Goal: Transaction & Acquisition: Purchase product/service

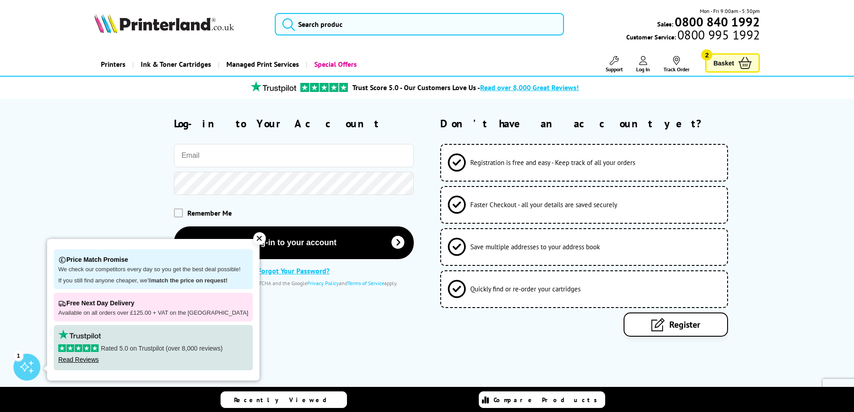
click at [254, 158] on input "email" at bounding box center [294, 155] width 240 height 23
type input "accounts@islamia.brent.sch.uk"
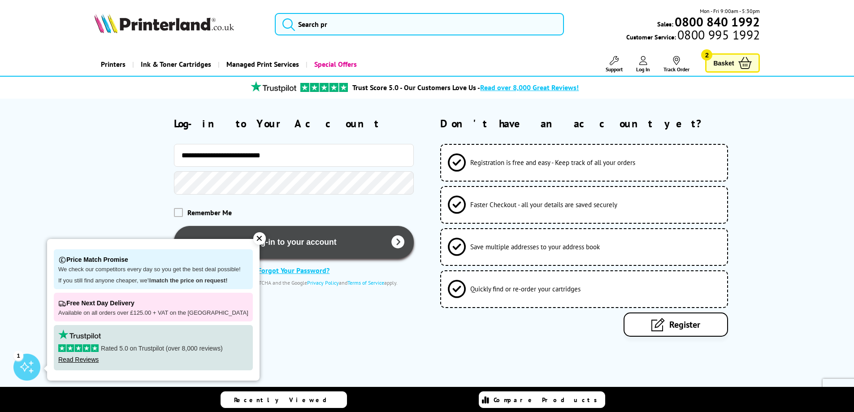
click at [296, 241] on button "Log-in to your account" at bounding box center [294, 242] width 240 height 33
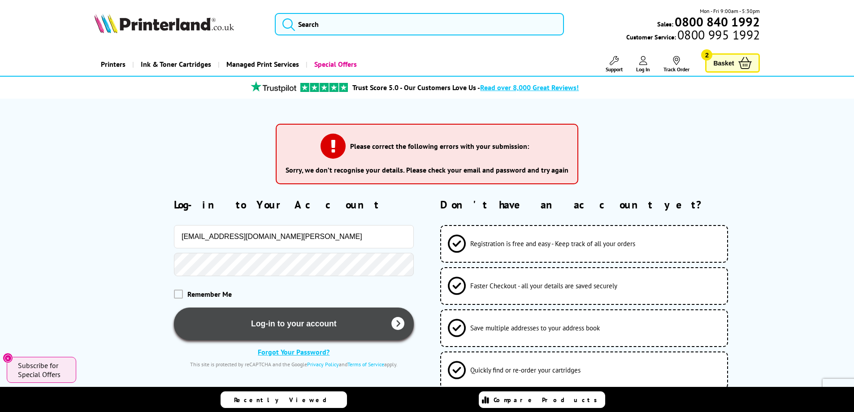
click at [281, 319] on button "Log-in to your account" at bounding box center [294, 324] width 240 height 33
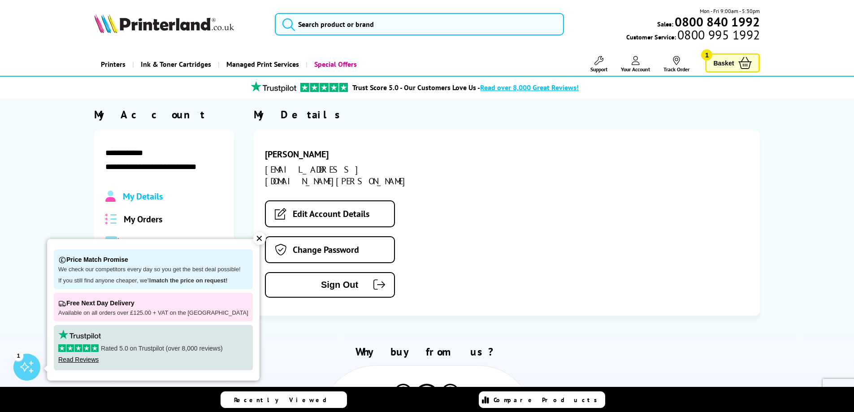
click at [521, 205] on div "[PERSON_NAME] [EMAIL_ADDRESS][DOMAIN_NAME][PERSON_NAME] Edit Account Details Ch…" at bounding box center [507, 223] width 506 height 185
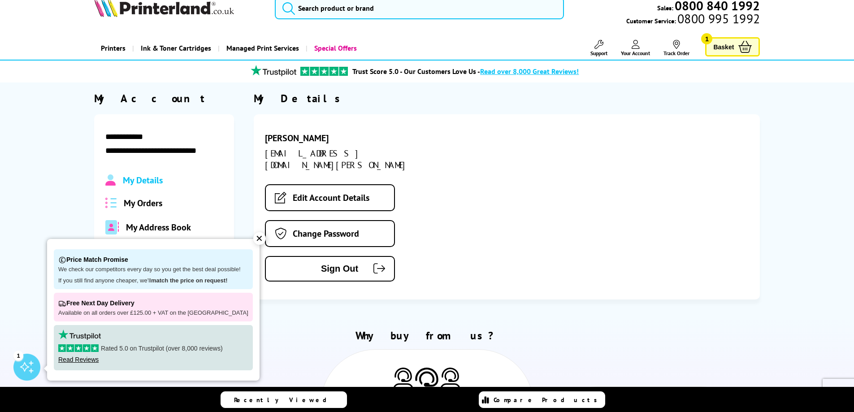
scroll to position [45, 0]
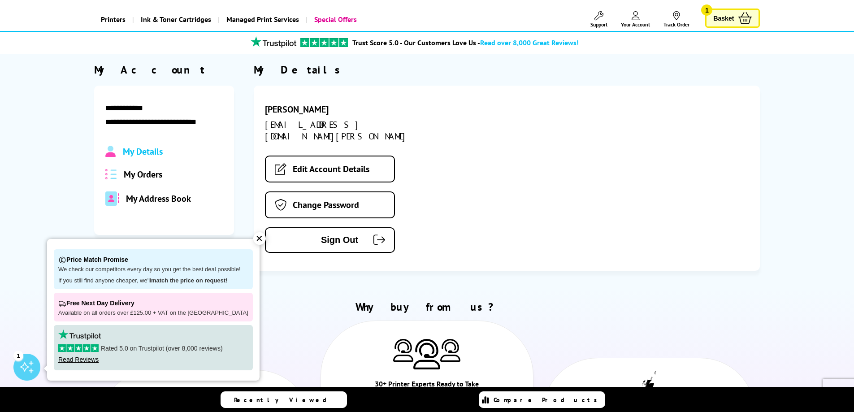
click at [727, 17] on span "Basket" at bounding box center [724, 18] width 21 height 12
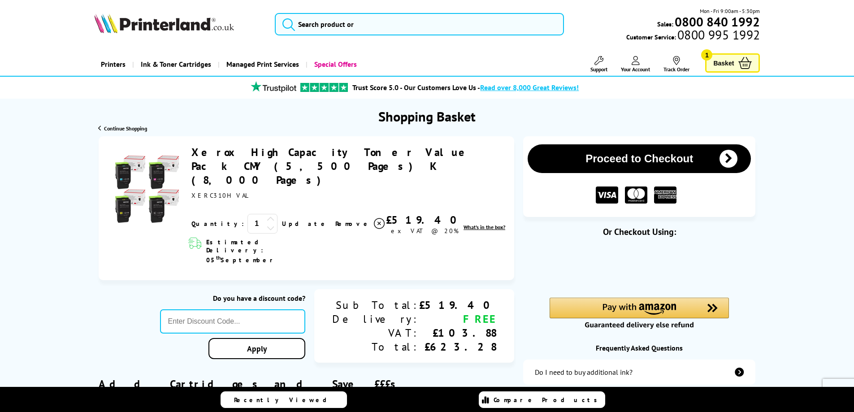
click at [267, 215] on icon at bounding box center [271, 219] width 8 height 8
click at [282, 220] on link "Update" at bounding box center [305, 224] width 46 height 8
